Goal: Information Seeking & Learning: Learn about a topic

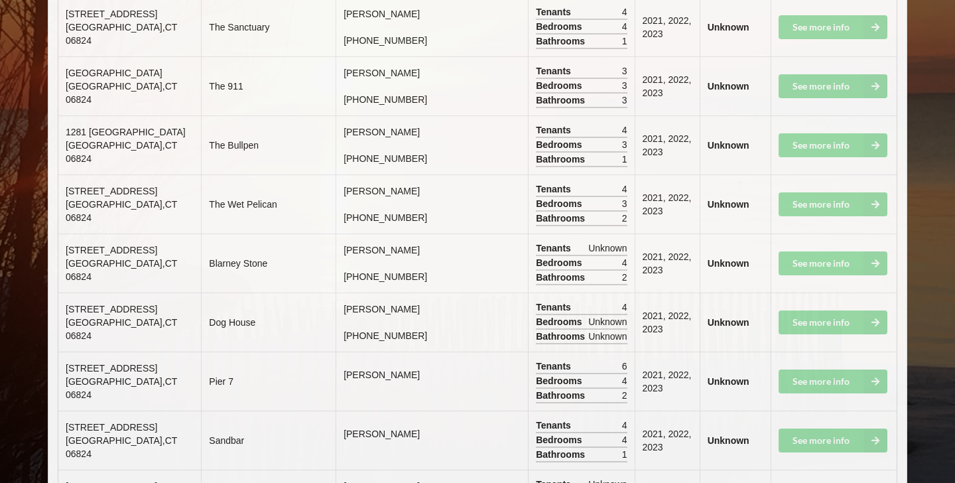
scroll to position [7596, 0]
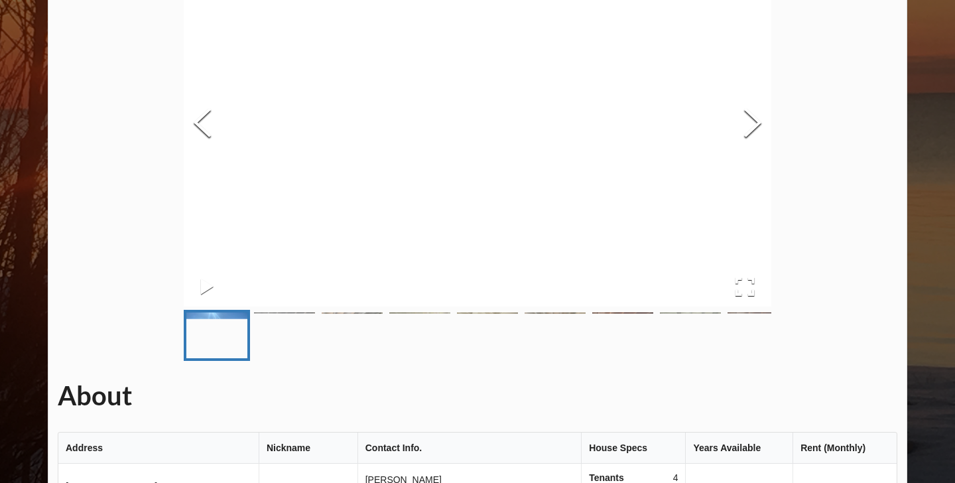
scroll to position [161, 0]
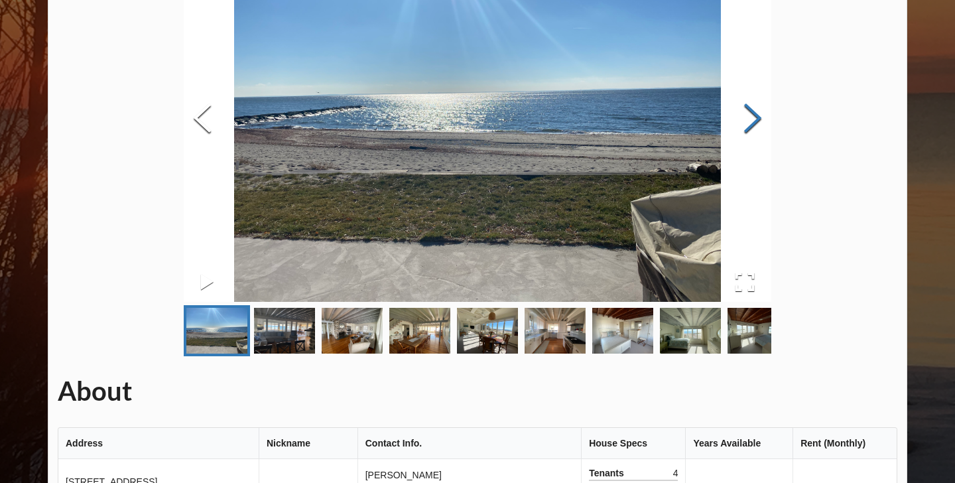
click at [753, 125] on button "Next Slide" at bounding box center [752, 120] width 37 height 120
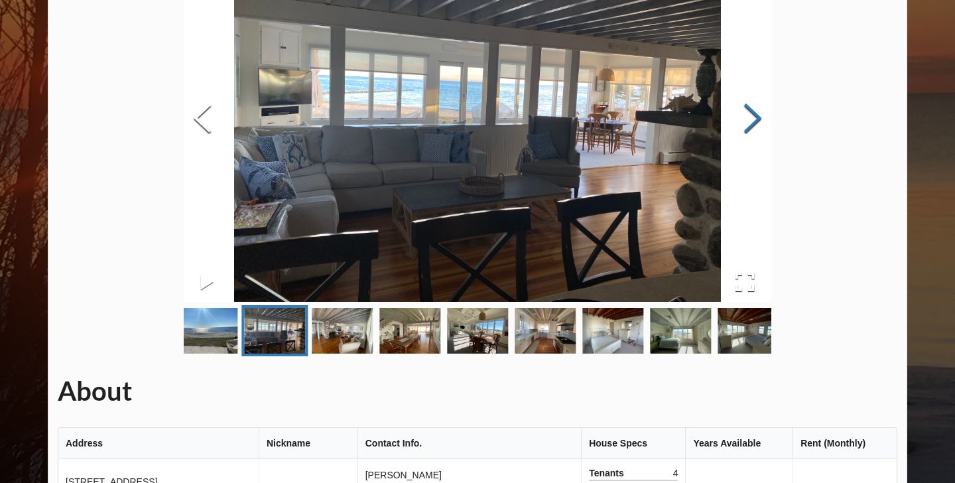
click at [753, 125] on button "Next Slide" at bounding box center [752, 120] width 37 height 120
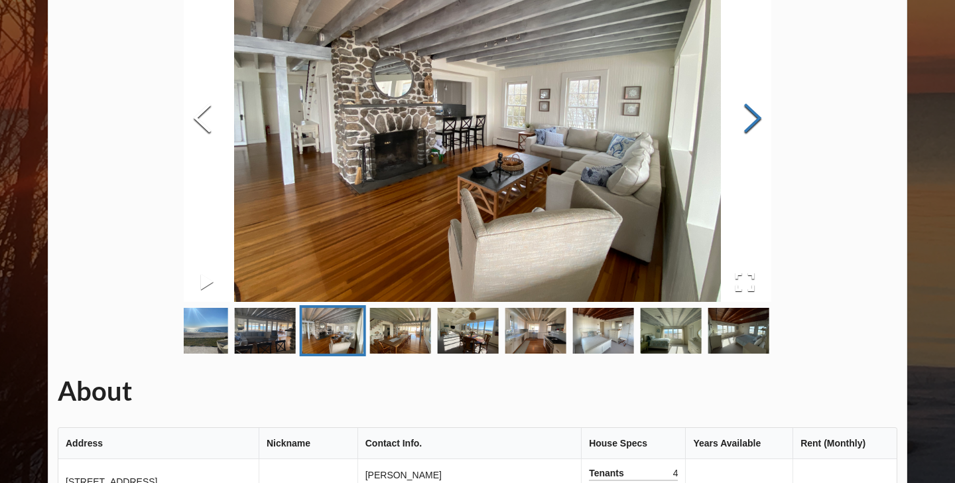
click at [753, 125] on button "Next Slide" at bounding box center [752, 120] width 37 height 120
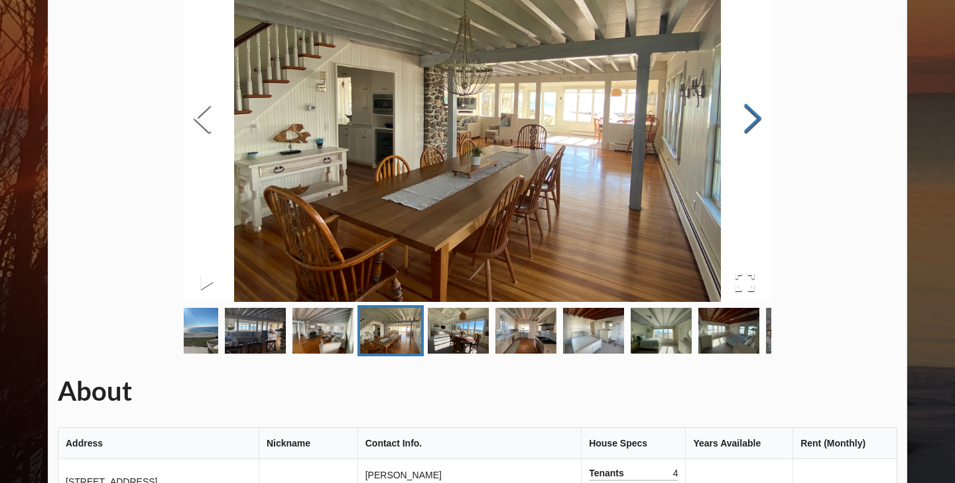
click at [753, 125] on button "Next Slide" at bounding box center [752, 120] width 37 height 120
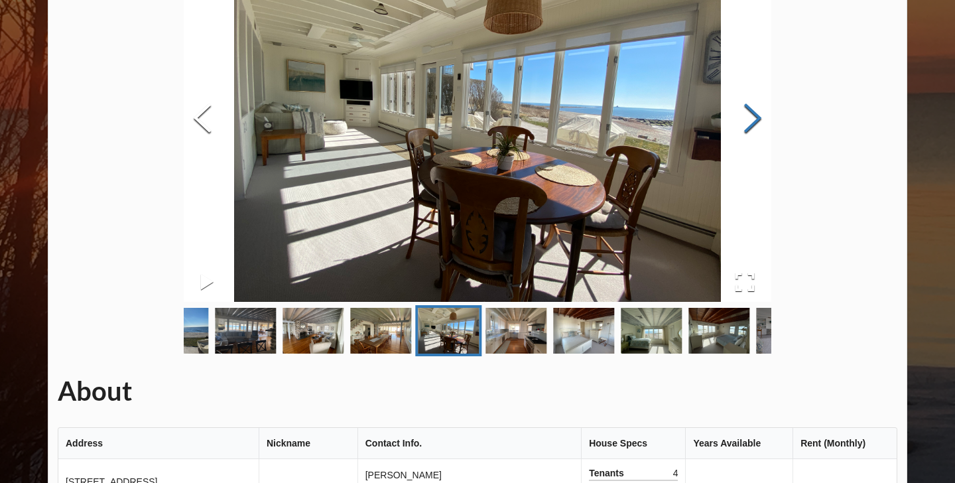
click at [753, 125] on button "Next Slide" at bounding box center [752, 120] width 37 height 120
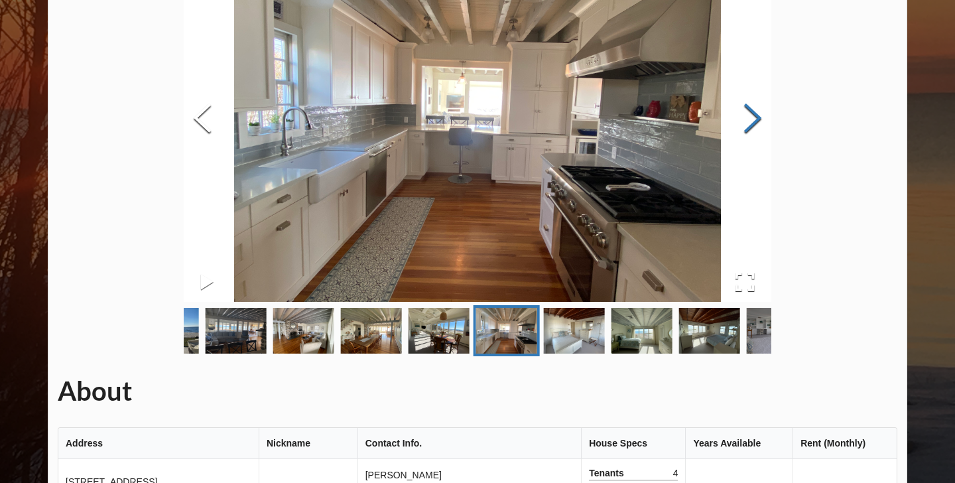
click at [753, 125] on button "Next Slide" at bounding box center [752, 120] width 37 height 120
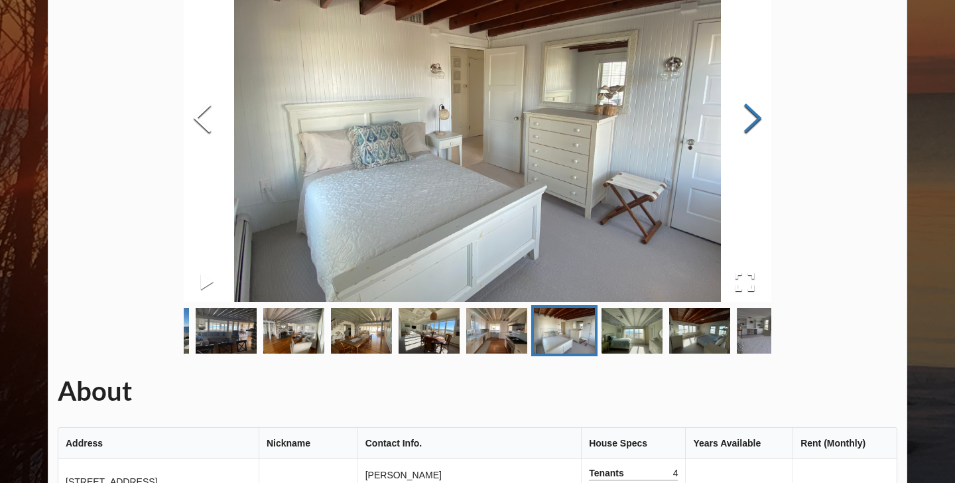
click at [753, 125] on button "Next Slide" at bounding box center [752, 120] width 37 height 120
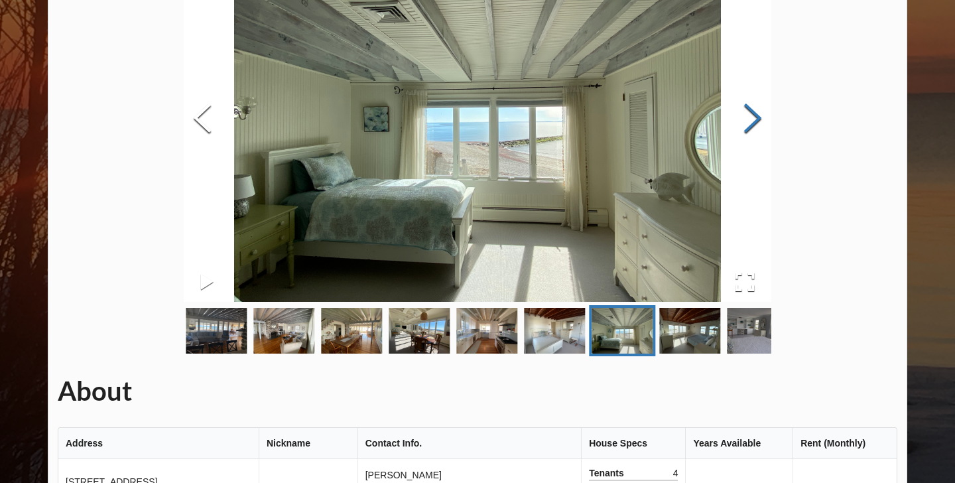
click at [753, 125] on button "Next Slide" at bounding box center [752, 120] width 37 height 120
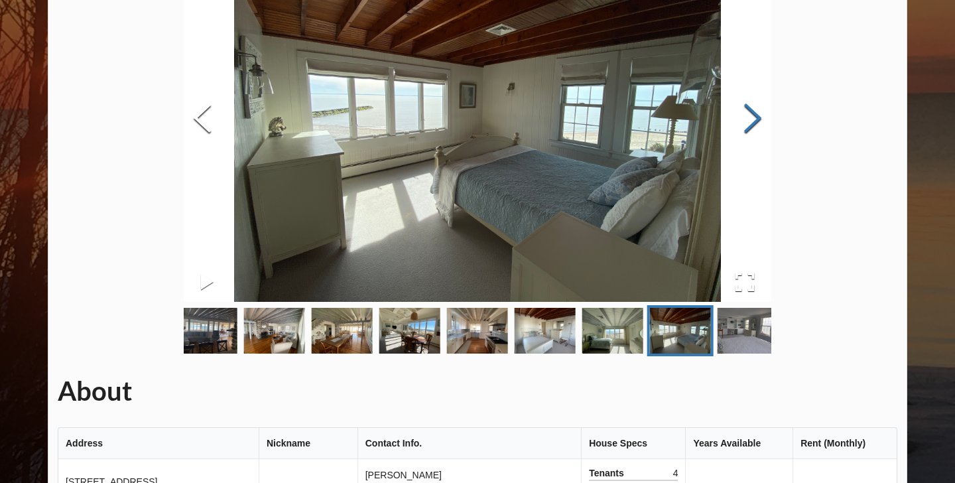
click at [753, 125] on button "Next Slide" at bounding box center [752, 120] width 37 height 120
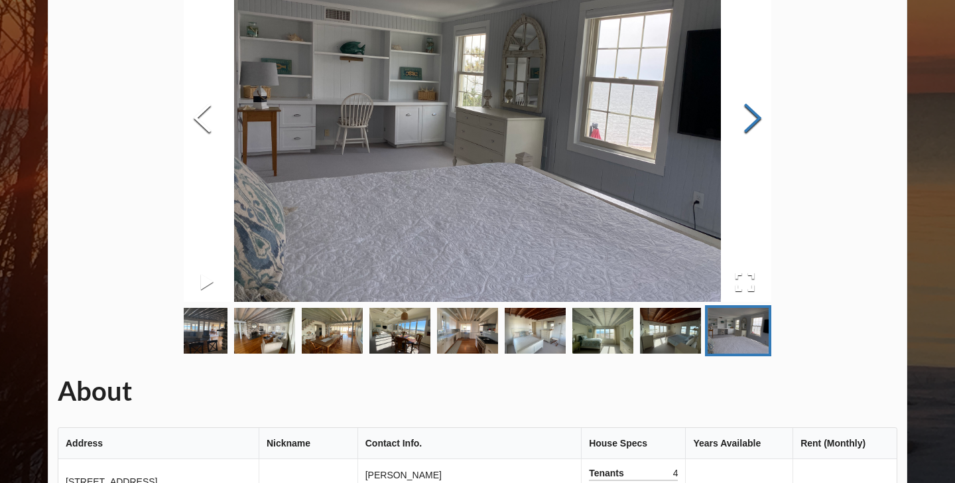
click at [753, 125] on button "Next Slide" at bounding box center [752, 120] width 37 height 120
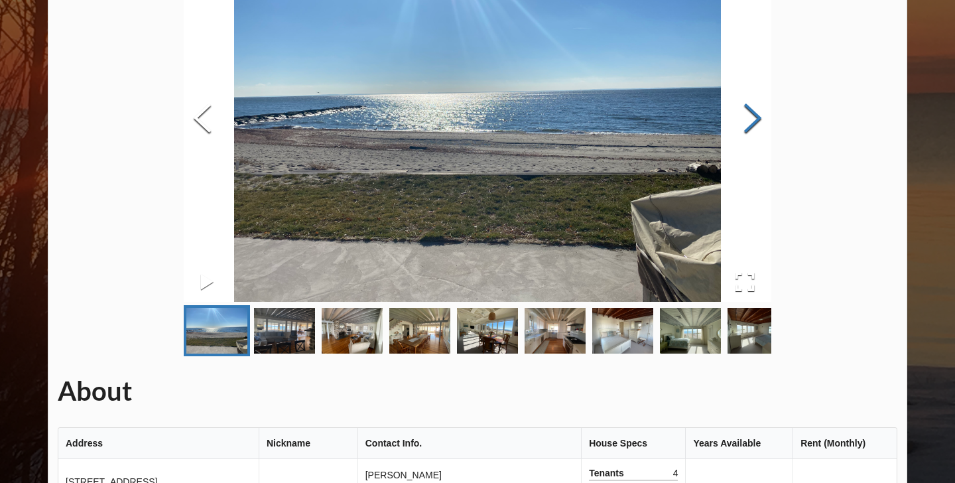
click at [753, 125] on button "Next Slide" at bounding box center [752, 120] width 37 height 120
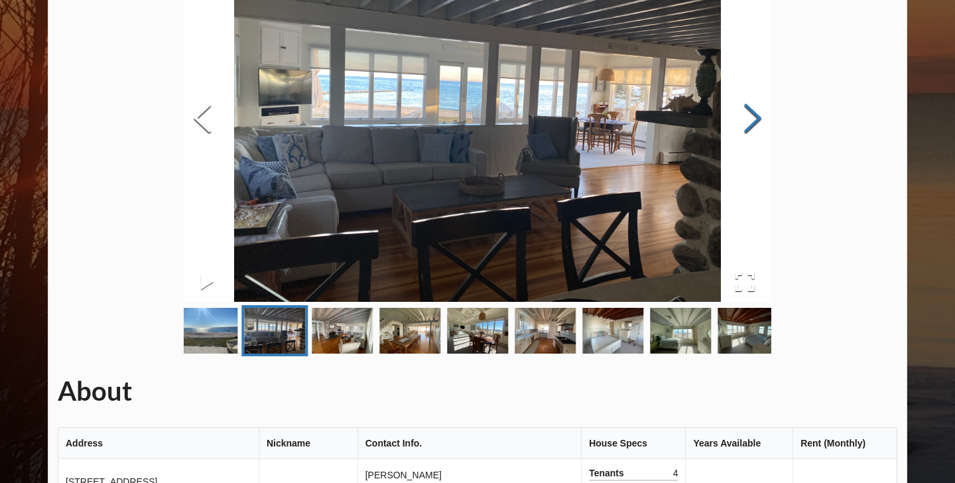
click at [753, 125] on button "Next Slide" at bounding box center [752, 120] width 37 height 120
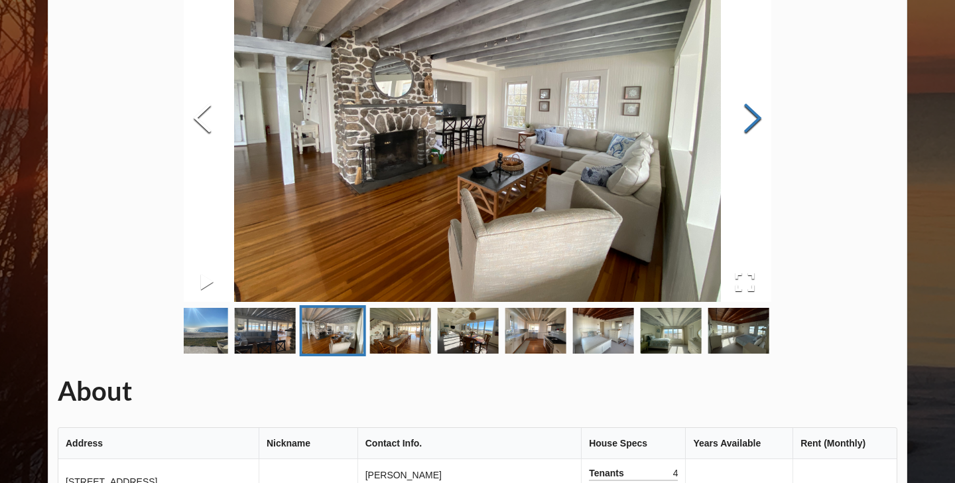
click at [753, 125] on button "Next Slide" at bounding box center [752, 120] width 37 height 120
